Goal: Ask a question: Seek information or help from site administrators or community

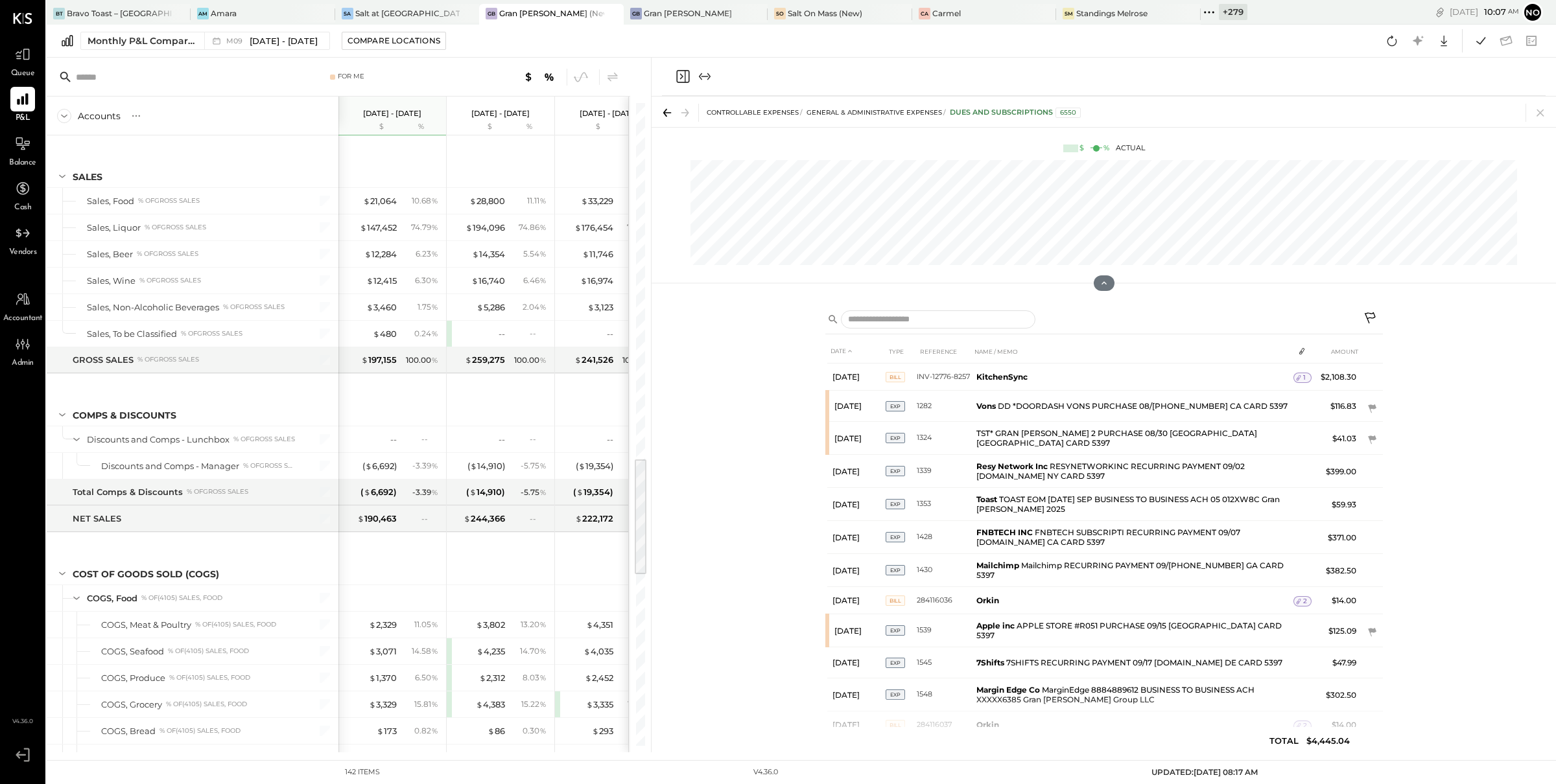
scroll to position [1926, 0]
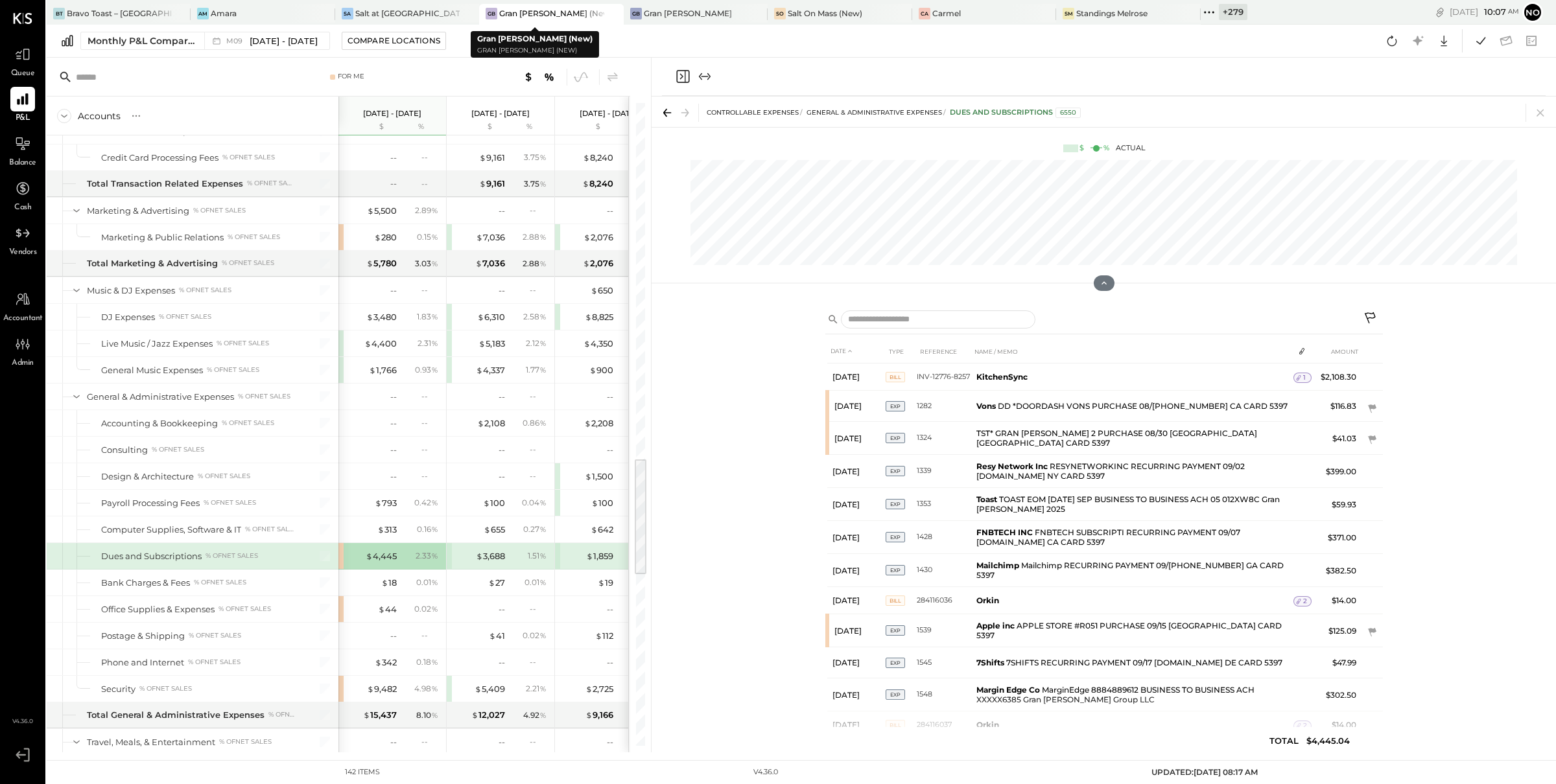
click at [502, 16] on div "Gran [PERSON_NAME] (New)" at bounding box center [551, 13] width 105 height 11
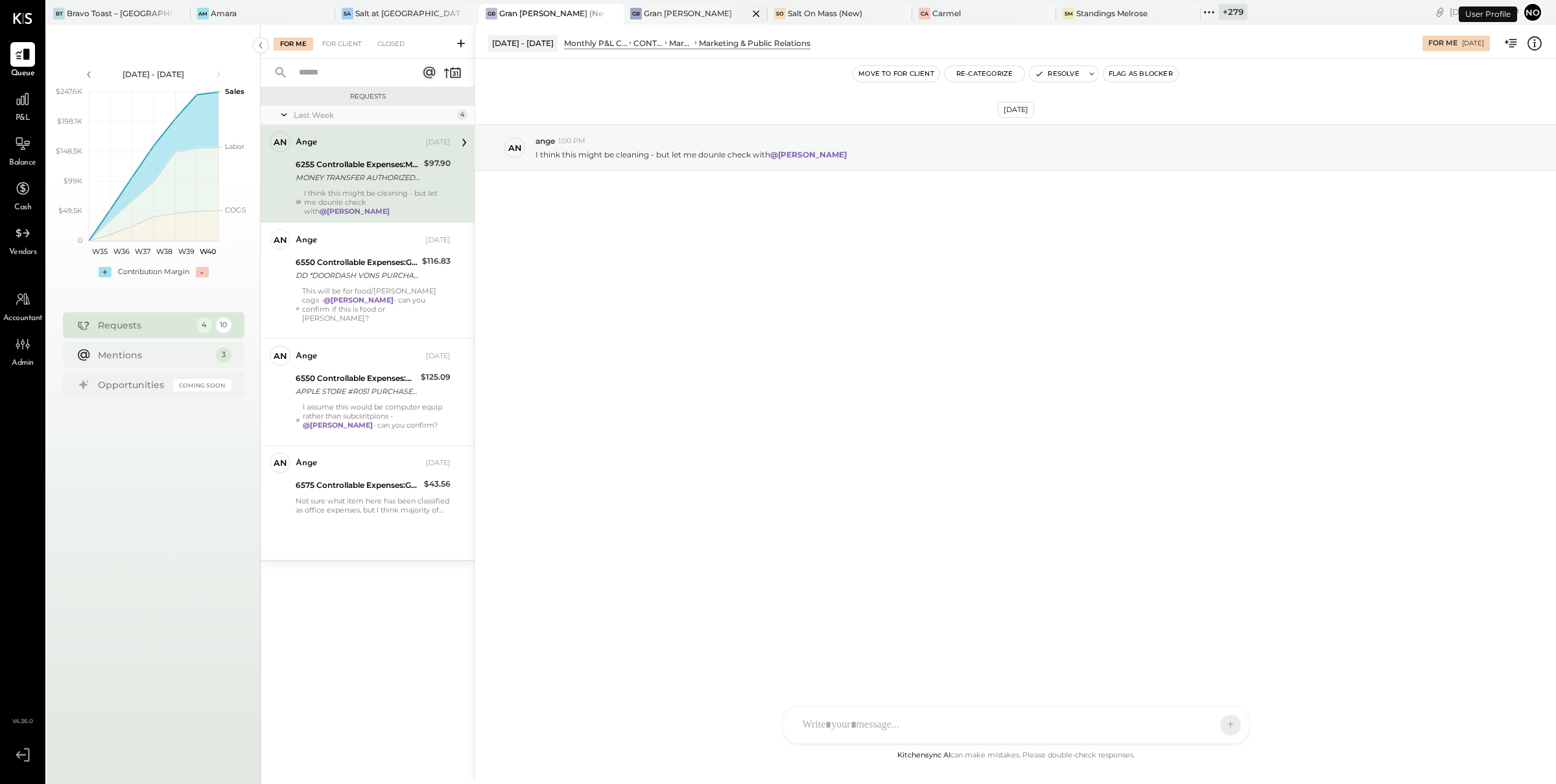
click at [753, 14] on icon at bounding box center [756, 14] width 7 height 7
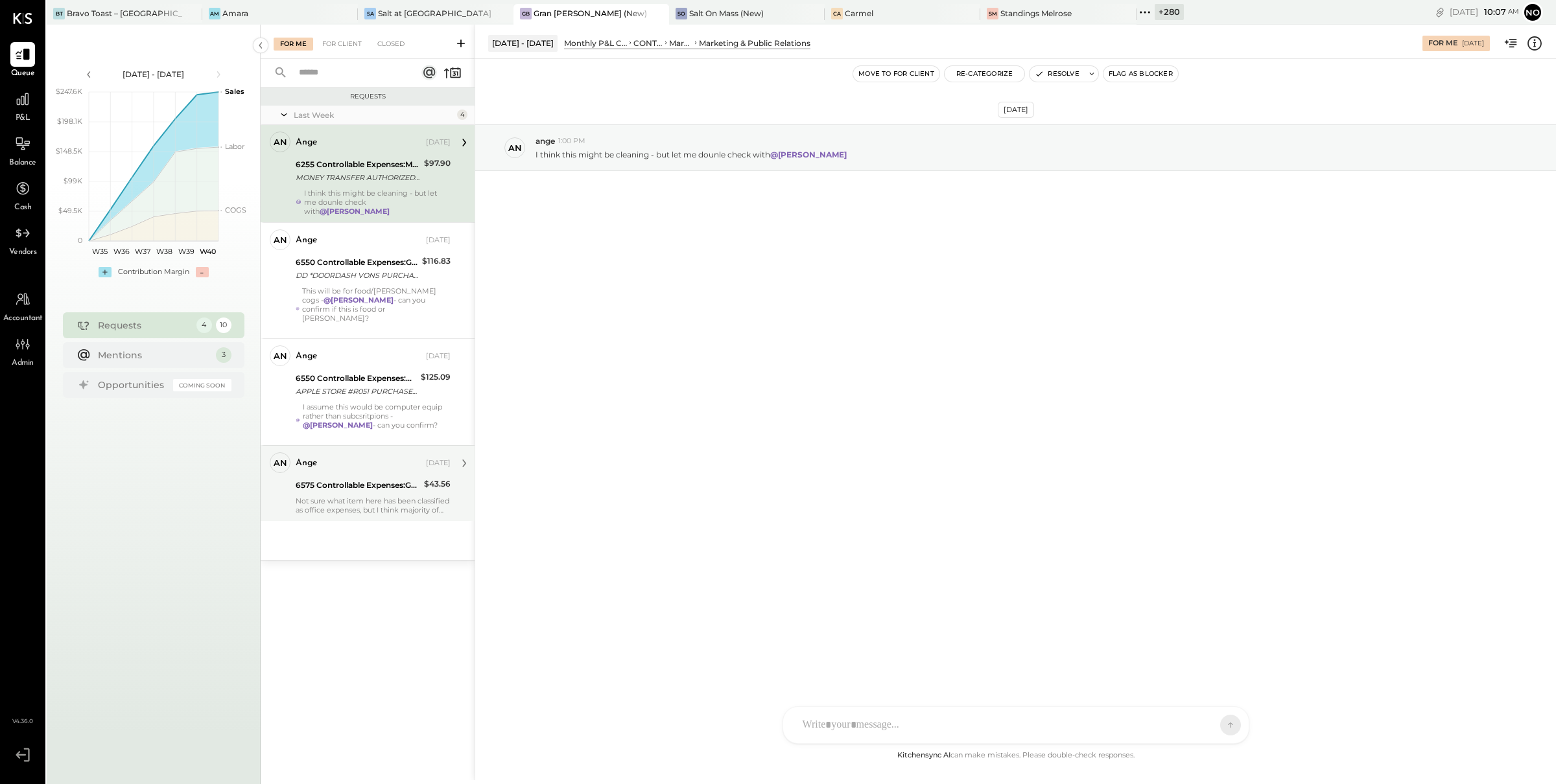
click at [343, 496] on div "Not sure what item here has been classified as office expenses, but I think maj…" at bounding box center [373, 505] width 155 height 18
